Goal: Task Accomplishment & Management: Manage account settings

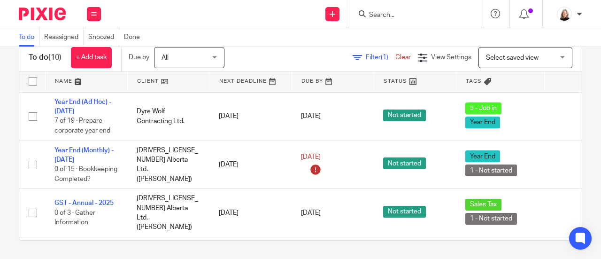
scroll to position [137, 0]
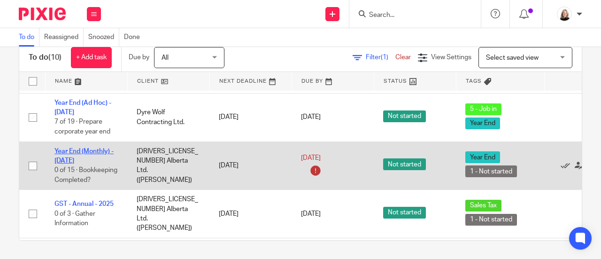
click at [92, 148] on link "Year End (Monthly) - [DATE]" at bounding box center [83, 156] width 59 height 16
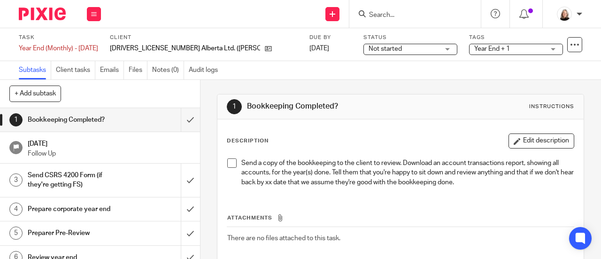
click at [369, 47] on span "Not started" at bounding box center [404, 49] width 70 height 10
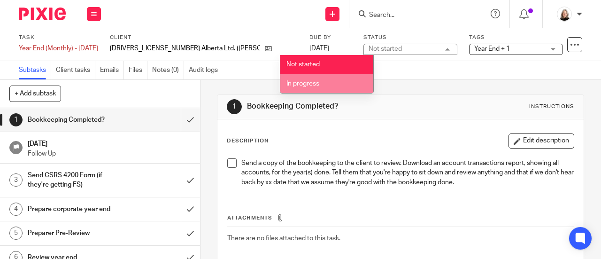
click at [337, 77] on li "In progress" at bounding box center [326, 83] width 93 height 19
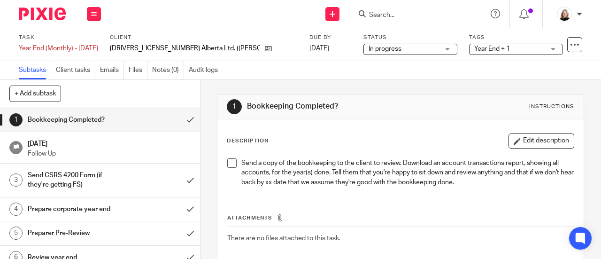
click at [475, 46] on span "Year End + 1" at bounding box center [493, 49] width 36 height 7
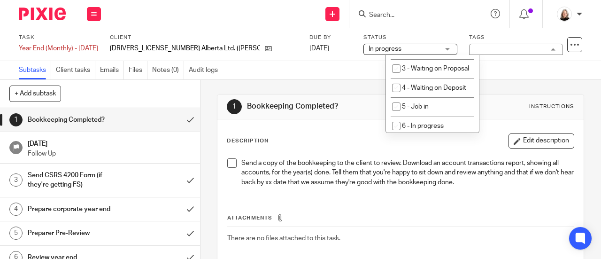
scroll to position [235, 0]
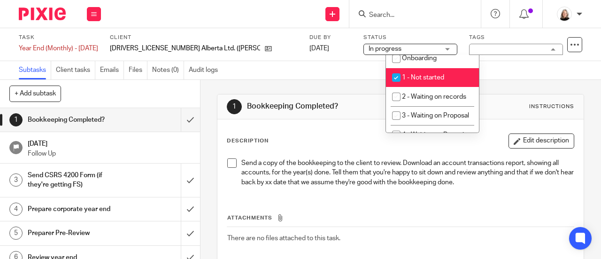
click at [428, 80] on span "1 - Not started" at bounding box center [423, 77] width 42 height 7
checkbox input "false"
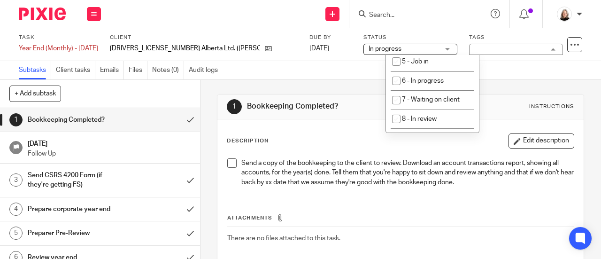
scroll to position [329, 0]
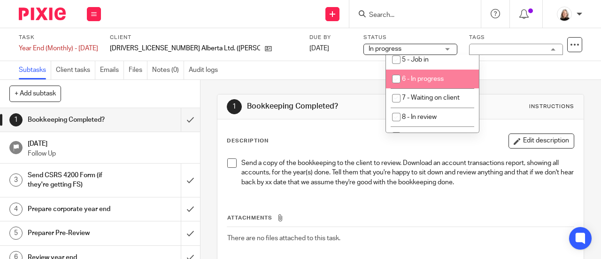
click at [422, 82] on span "6 - In progress" at bounding box center [423, 79] width 42 height 7
checkbox input "true"
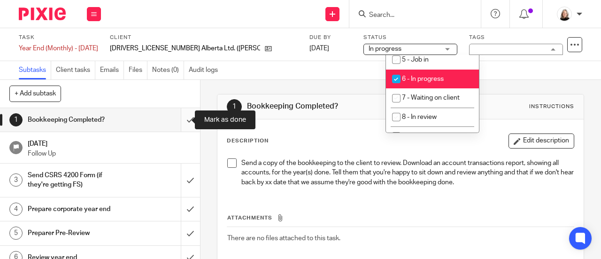
click at [185, 120] on input "submit" at bounding box center [100, 119] width 200 height 23
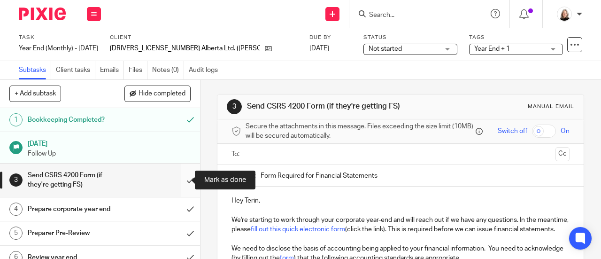
click at [181, 182] on input "submit" at bounding box center [100, 179] width 200 height 33
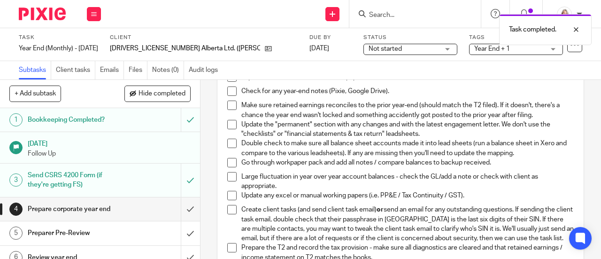
scroll to position [47, 0]
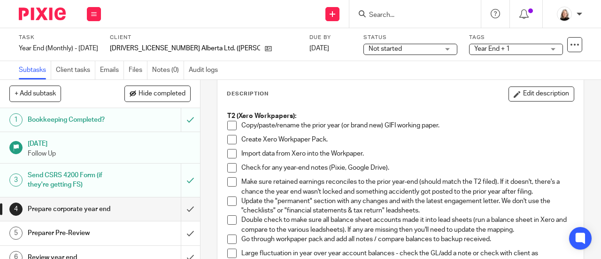
click at [227, 125] on span at bounding box center [231, 125] width 9 height 9
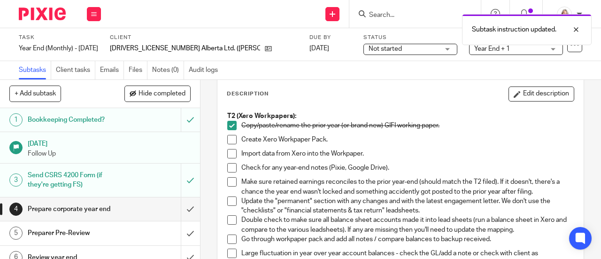
click at [229, 137] on span at bounding box center [231, 139] width 9 height 9
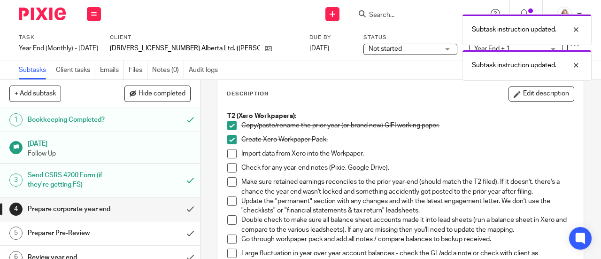
click at [227, 154] on span at bounding box center [231, 153] width 9 height 9
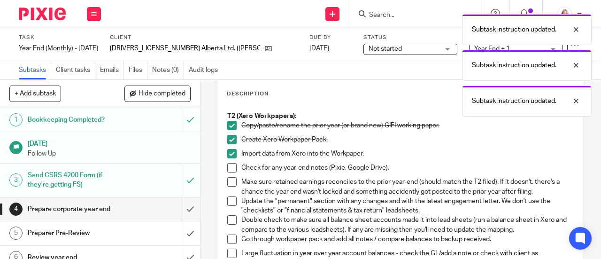
click at [228, 170] on span at bounding box center [231, 167] width 9 height 9
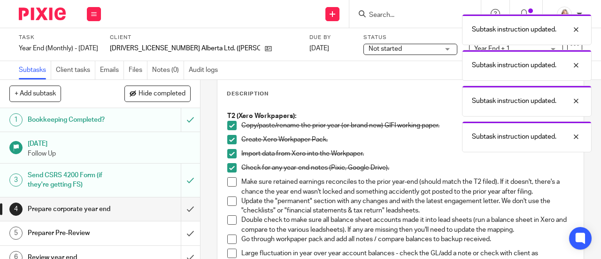
click at [227, 187] on li "Make sure retained earnings reconciles to the prior year-end (should match the …" at bounding box center [400, 186] width 347 height 19
click at [229, 179] on span at bounding box center [231, 181] width 9 height 9
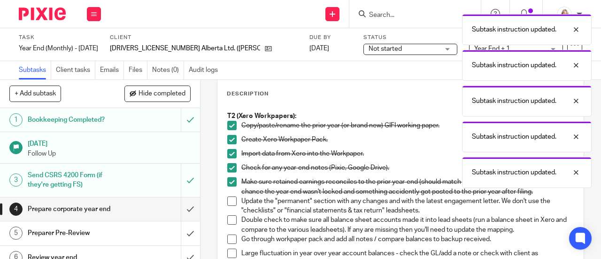
click at [229, 199] on span at bounding box center [231, 200] width 9 height 9
